Goal: Task Accomplishment & Management: Use online tool/utility

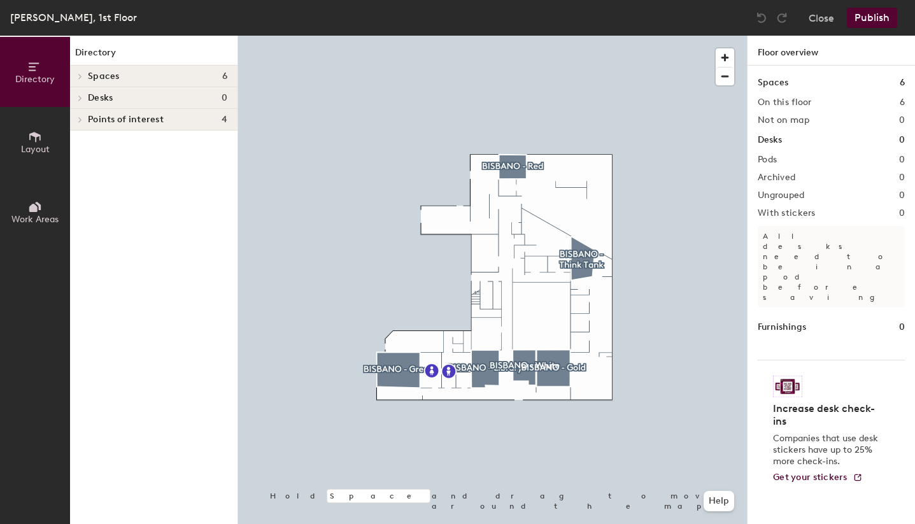
click at [81, 78] on icon at bounding box center [80, 76] width 5 height 6
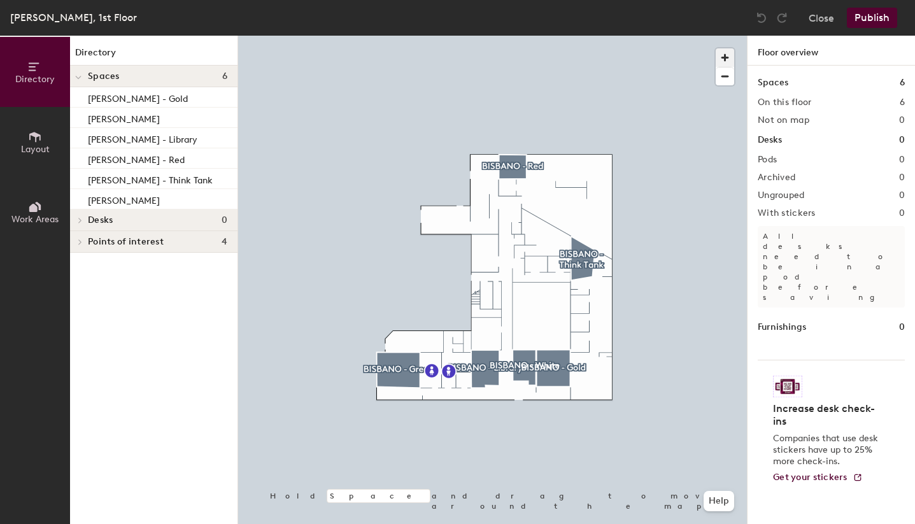
click at [731, 51] on span "button" at bounding box center [725, 57] width 18 height 18
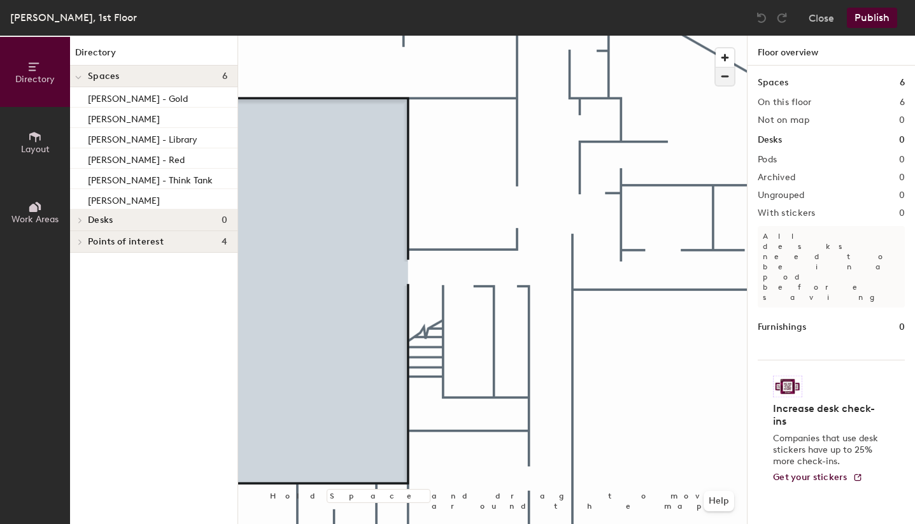
click at [722, 76] on span "button" at bounding box center [725, 77] width 18 height 18
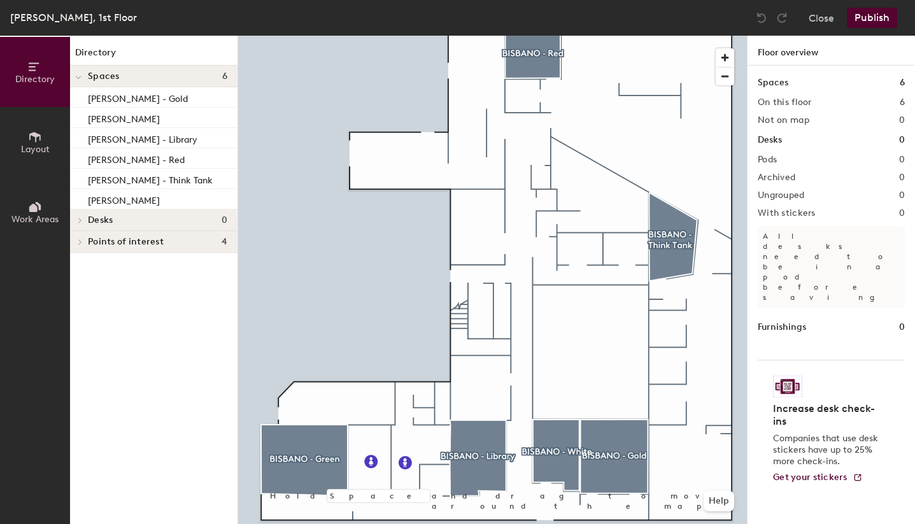
click at [31, 87] on button "Directory" at bounding box center [35, 72] width 70 height 70
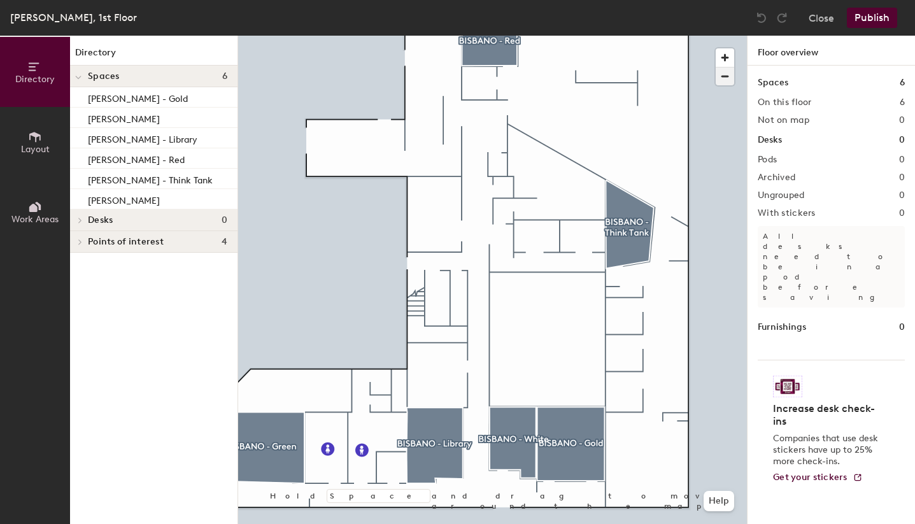
click at [726, 76] on span "button" at bounding box center [725, 77] width 18 height 18
click at [722, 58] on span "button" at bounding box center [725, 57] width 18 height 18
click at [46, 136] on button "Layout" at bounding box center [35, 142] width 70 height 70
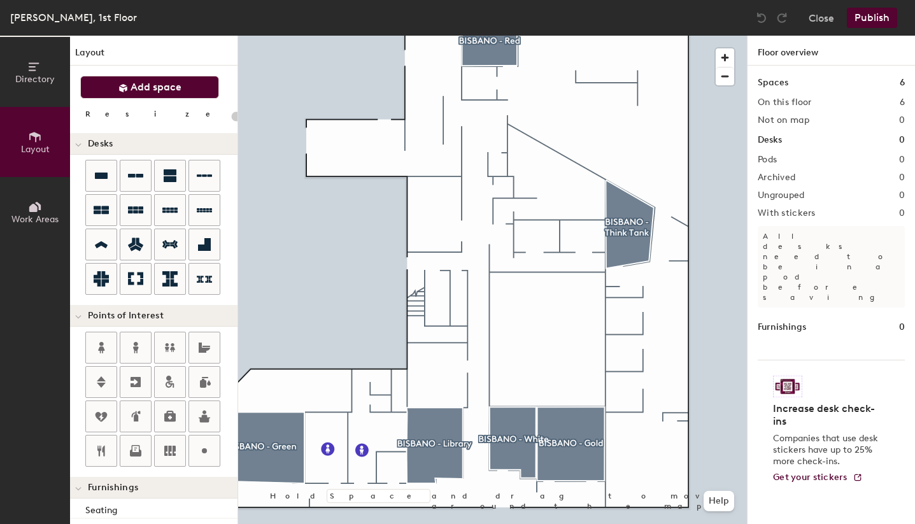
click at [139, 89] on span "Add space" at bounding box center [156, 87] width 51 height 13
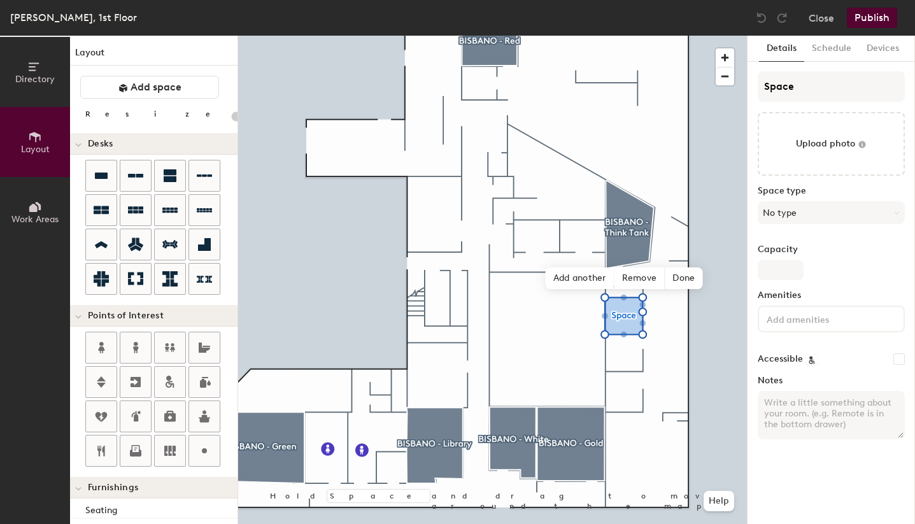
type input "20"
drag, startPoint x: 811, startPoint y: 90, endPoint x: 752, endPoint y: 83, distance: 59.0
click at [752, 83] on div "Details Schedule Devices Space Upload photo Space type No type Capacity Ameniti…" at bounding box center [832, 280] width 168 height 489
type input "B"
type input "20"
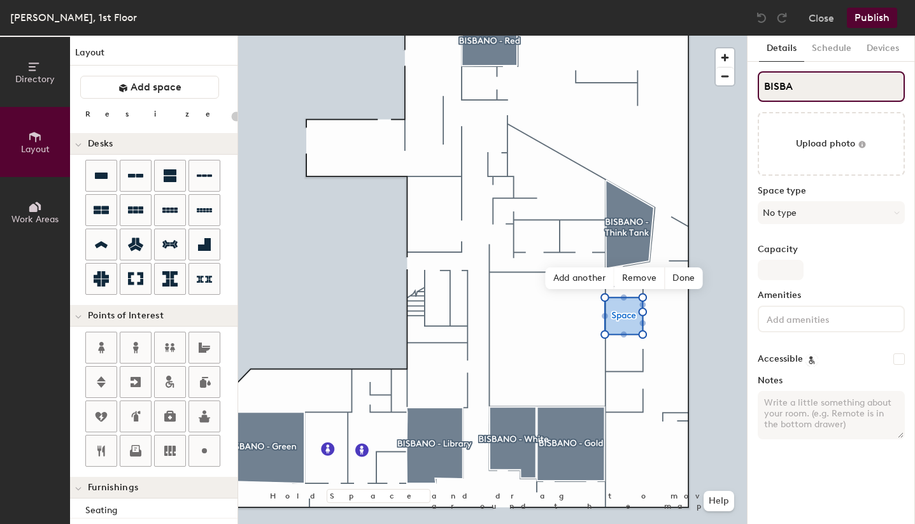
type input "BISBAN"
type input "20"
type input "[PERSON_NAME]"
type input "20"
type input "[PERSON_NAME]"
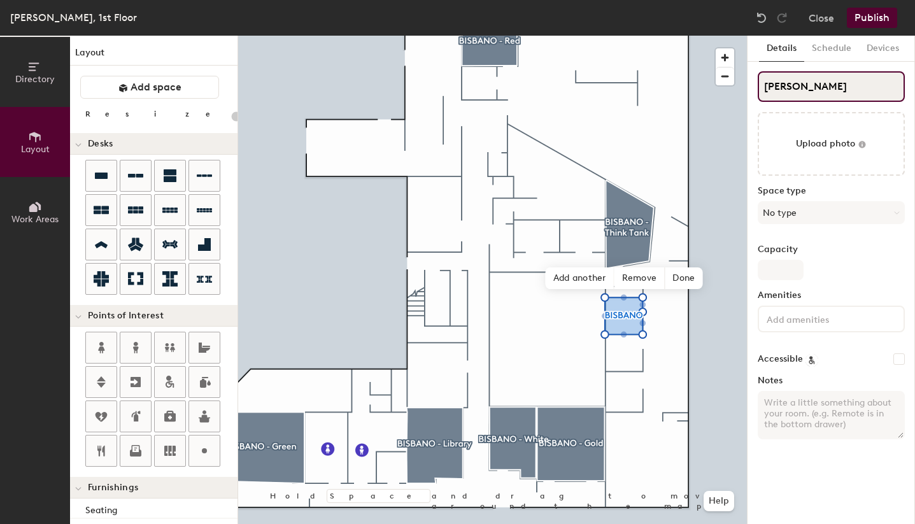
type input "20"
type input "[PERSON_NAME] -"
type input "20"
type input "[PERSON_NAME] - H"
type input "20"
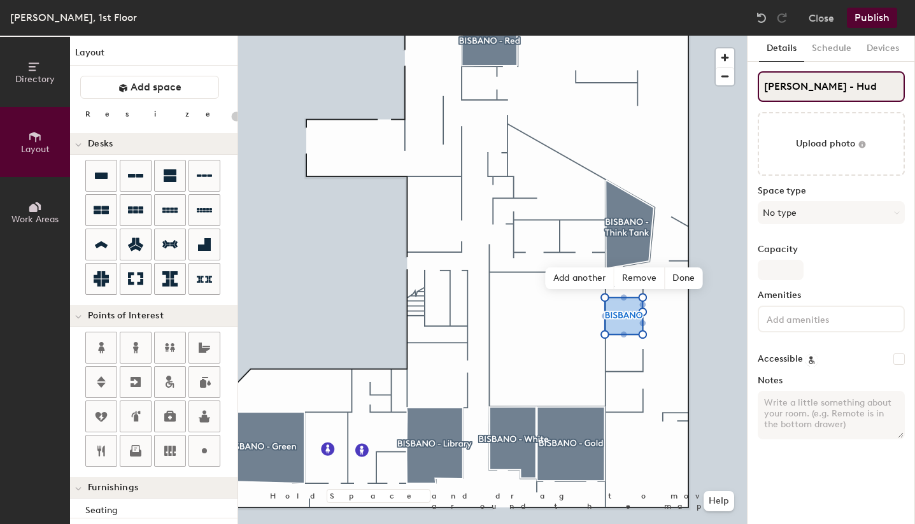
type input "[PERSON_NAME]"
type input "20"
type input "[PERSON_NAME] - Huddl"
type input "20"
type input "[PERSON_NAME]"
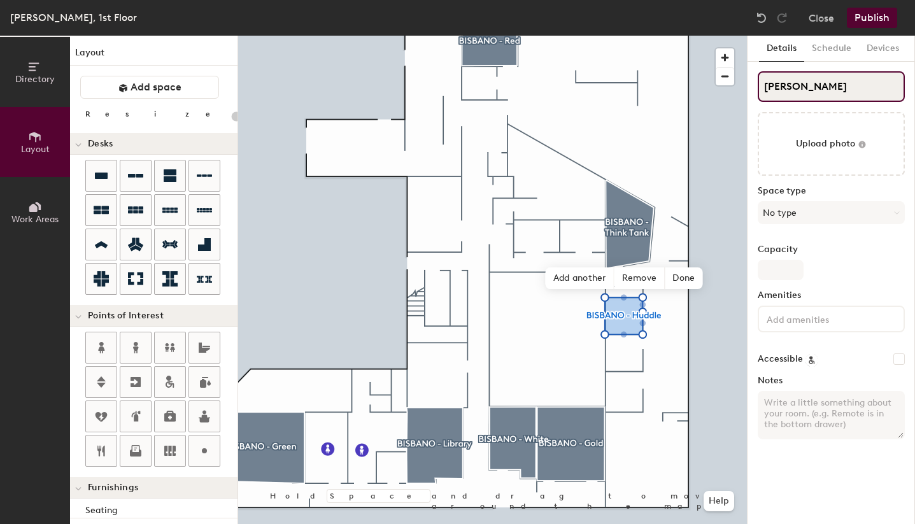
type input "20"
type input "[PERSON_NAME]"
click at [799, 212] on button "No type" at bounding box center [831, 212] width 147 height 23
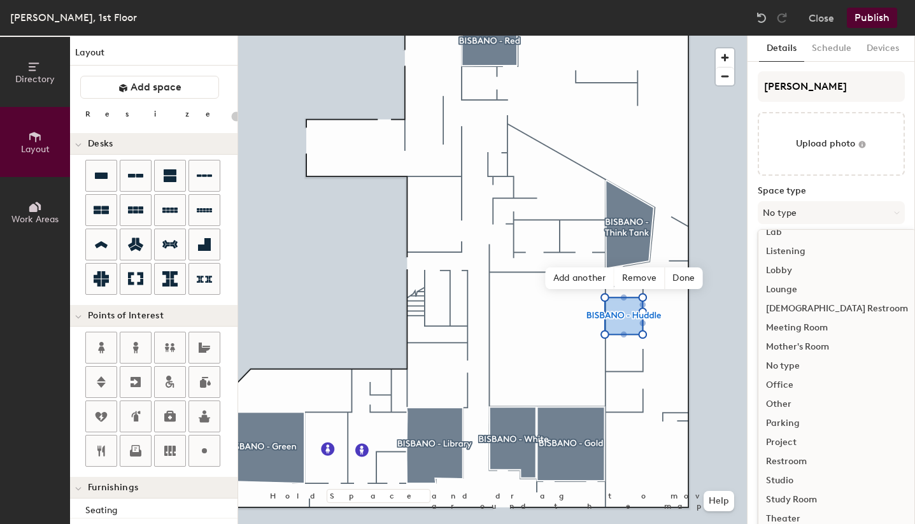
scroll to position [276, 0]
click at [783, 313] on div "Meeting Room" at bounding box center [837, 312] width 157 height 19
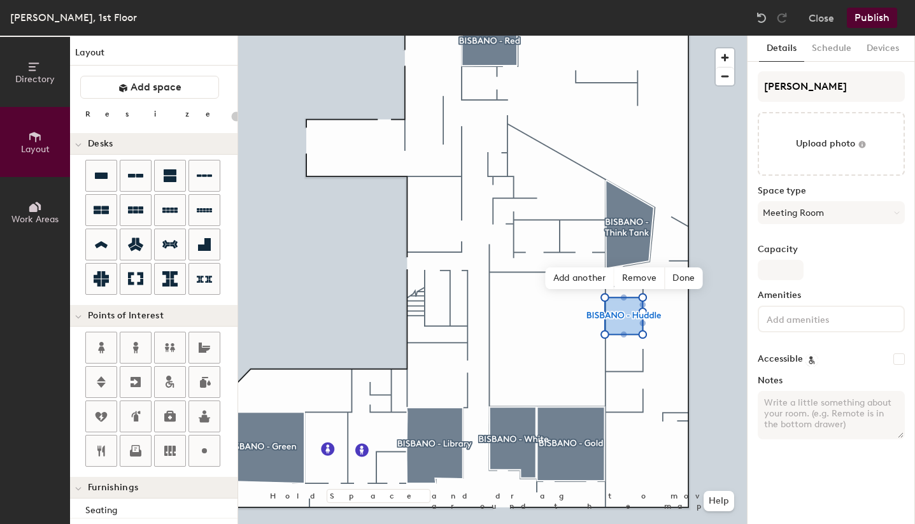
type input "20"
click at [787, 268] on input "Capacity" at bounding box center [781, 270] width 46 height 20
type input "4"
type input "20"
type input "4"
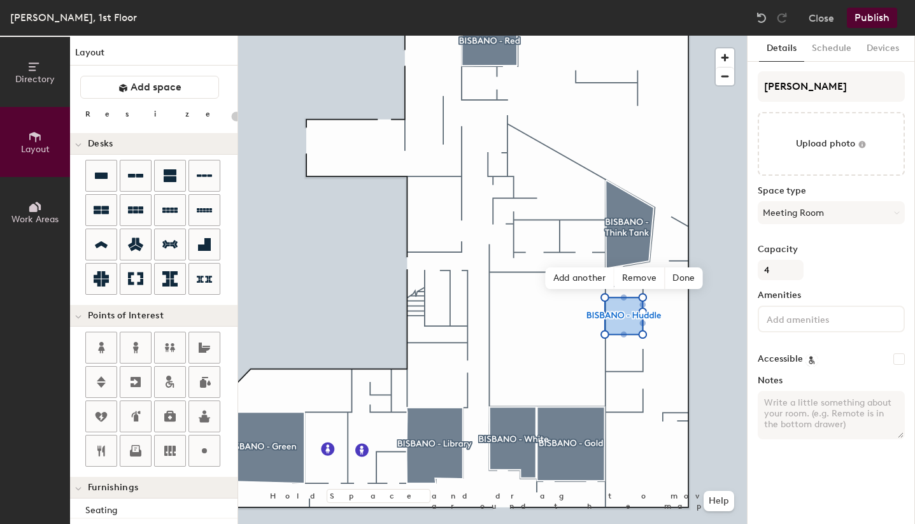
click at [868, 20] on button "Publish" at bounding box center [872, 18] width 50 height 20
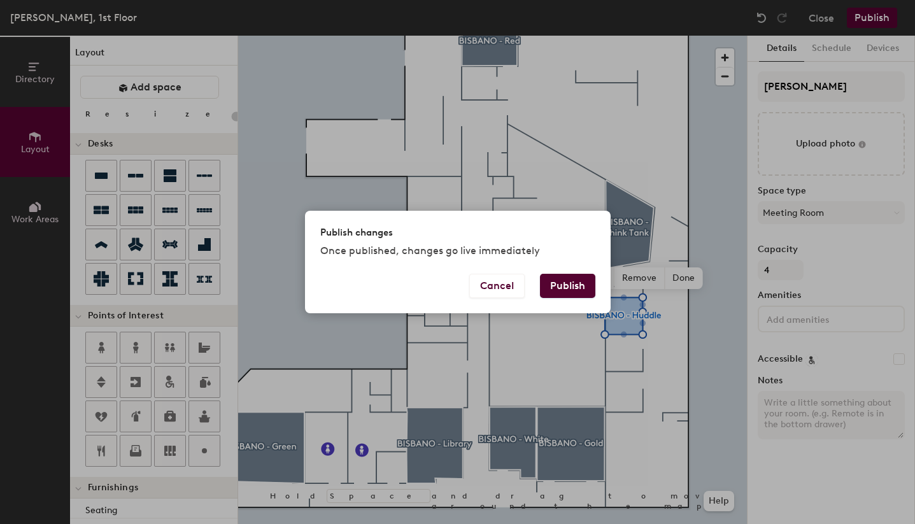
click at [553, 286] on button "Publish" at bounding box center [567, 286] width 55 height 24
type input "20"
